Goal: Task Accomplishment & Management: Use online tool/utility

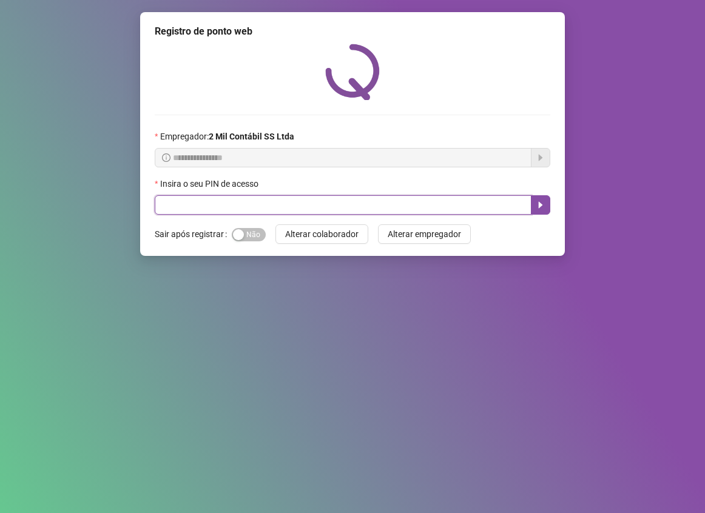
click at [211, 197] on input "text" at bounding box center [343, 204] width 377 height 19
type input "****"
click at [543, 203] on icon "caret-right" at bounding box center [541, 205] width 10 height 10
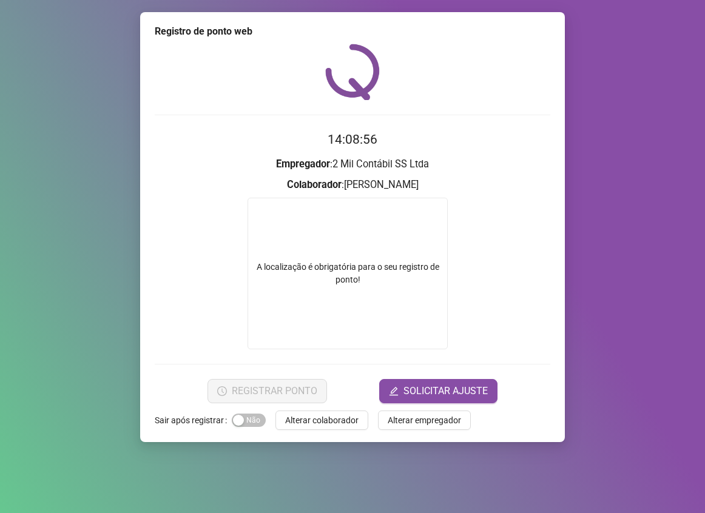
click at [505, 303] on form "A localização é obrigatória para o seu registro de ponto!" at bounding box center [353, 274] width 396 height 152
click at [379, 282] on div "A localização é obrigatória para o seu registro de ponto!" at bounding box center [347, 273] width 199 height 25
click at [608, 201] on div "Registro de ponto web 14:09:05 Empregador : 2 Mil Contábil SS Ltda Colaborador …" at bounding box center [352, 256] width 705 height 513
click at [200, 422] on label "Sair após registrar" at bounding box center [193, 420] width 77 height 19
click at [178, 414] on label "Sair após registrar" at bounding box center [193, 420] width 77 height 19
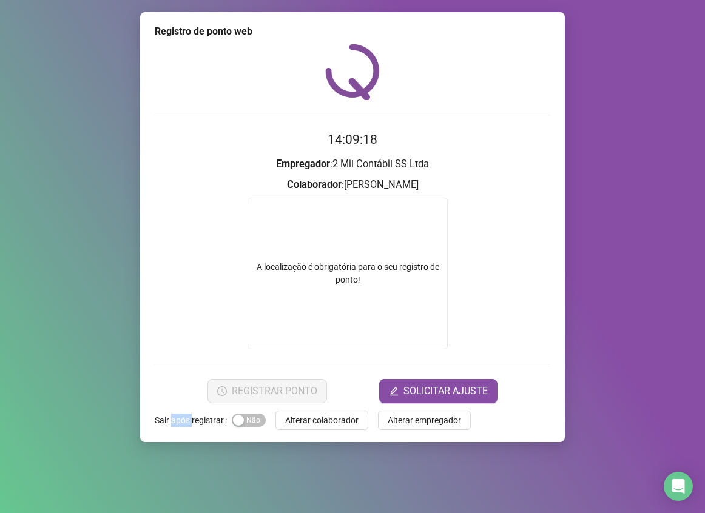
click at [178, 414] on label "Sair após registrar" at bounding box center [193, 420] width 77 height 19
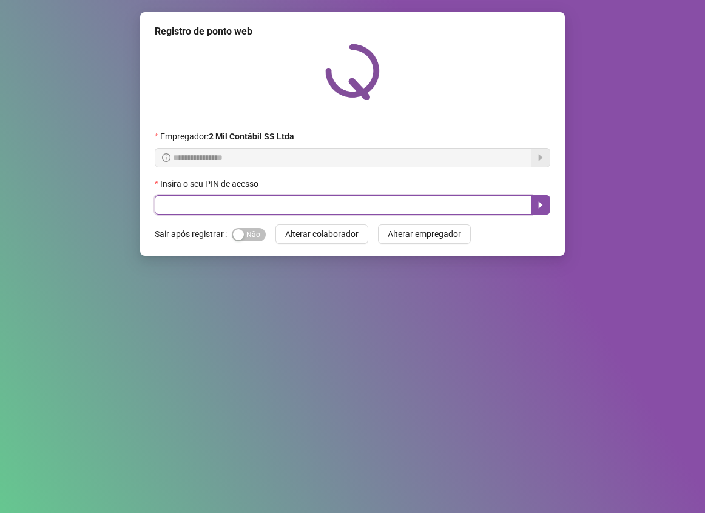
click at [289, 215] on input "text" at bounding box center [343, 204] width 377 height 19
type input "****"
click at [539, 204] on icon "caret-right" at bounding box center [541, 205] width 4 height 7
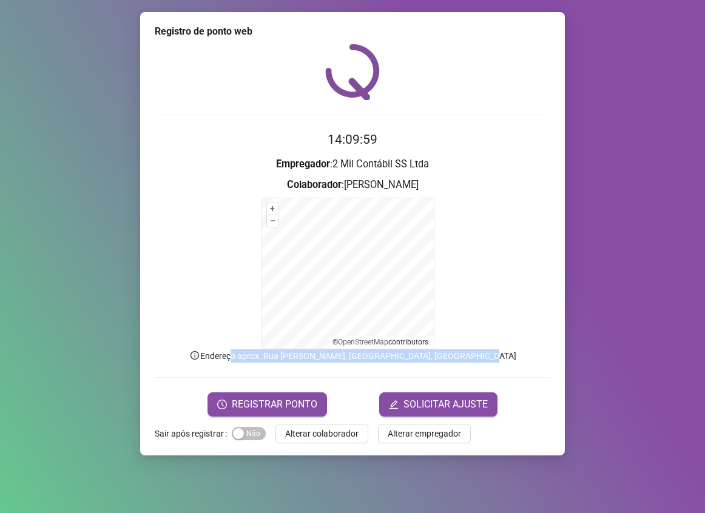
drag, startPoint x: 256, startPoint y: 359, endPoint x: 493, endPoint y: 351, distance: 236.7
click at [493, 351] on p "Endereço aprox. : [STREET_ADDRESS][PERSON_NAME]" at bounding box center [353, 355] width 396 height 13
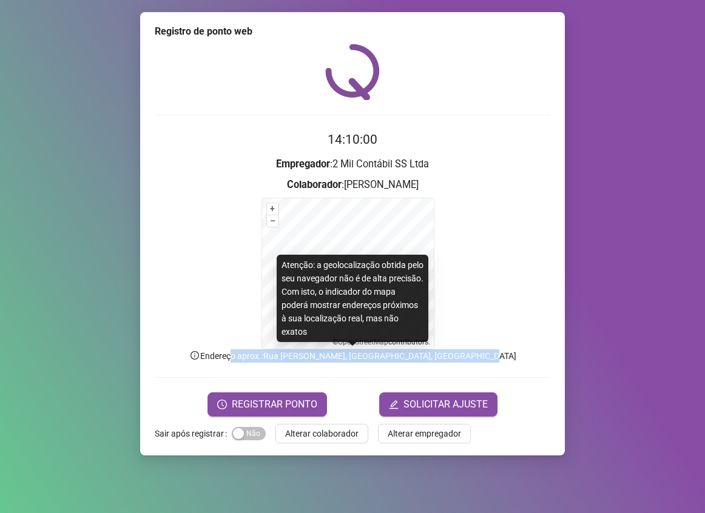
drag, startPoint x: 493, startPoint y: 351, endPoint x: 422, endPoint y: 389, distance: 80.1
click at [504, 281] on form "+ – ⇧ › © OpenStreetMap contributors." at bounding box center [353, 274] width 396 height 152
drag, startPoint x: 292, startPoint y: 358, endPoint x: 394, endPoint y: 355, distance: 101.3
click at [394, 355] on p "Endereço aprox. : [STREET_ADDRESS][PERSON_NAME]" at bounding box center [353, 355] width 396 height 13
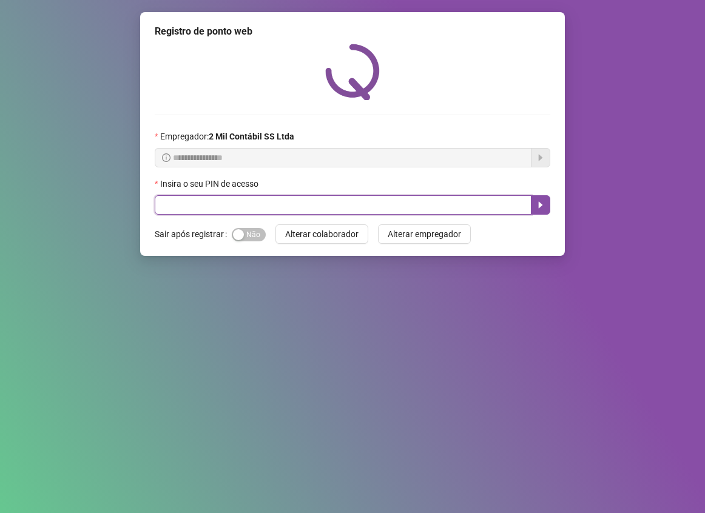
click at [337, 210] on input "text" at bounding box center [343, 204] width 377 height 19
type input "****"
click at [542, 208] on icon "caret-right" at bounding box center [541, 205] width 10 height 10
